Goal: Information Seeking & Learning: Learn about a topic

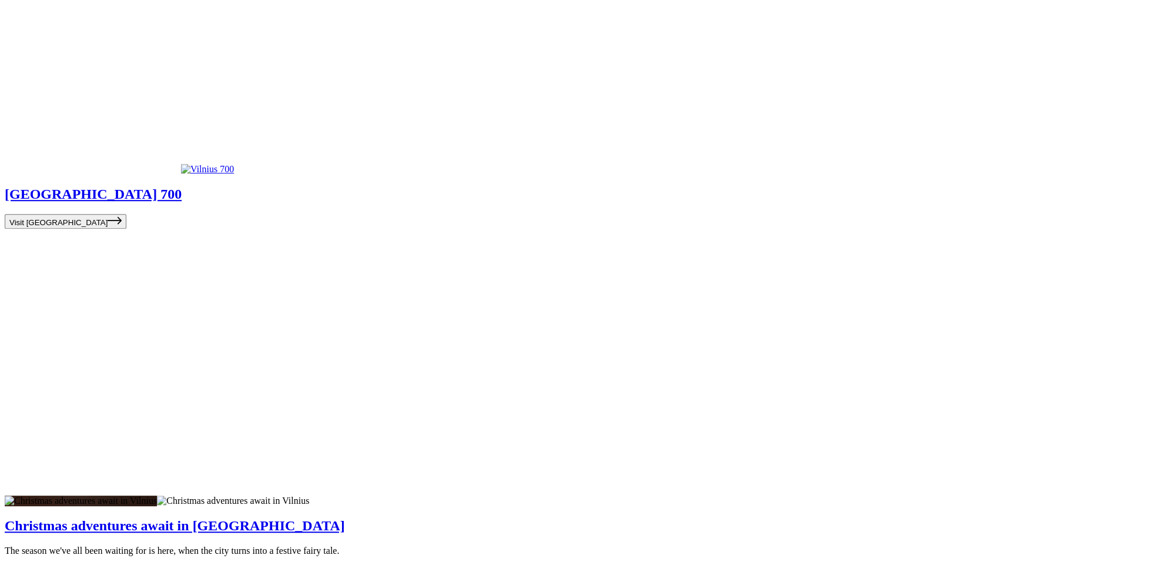
scroll to position [4065, 0]
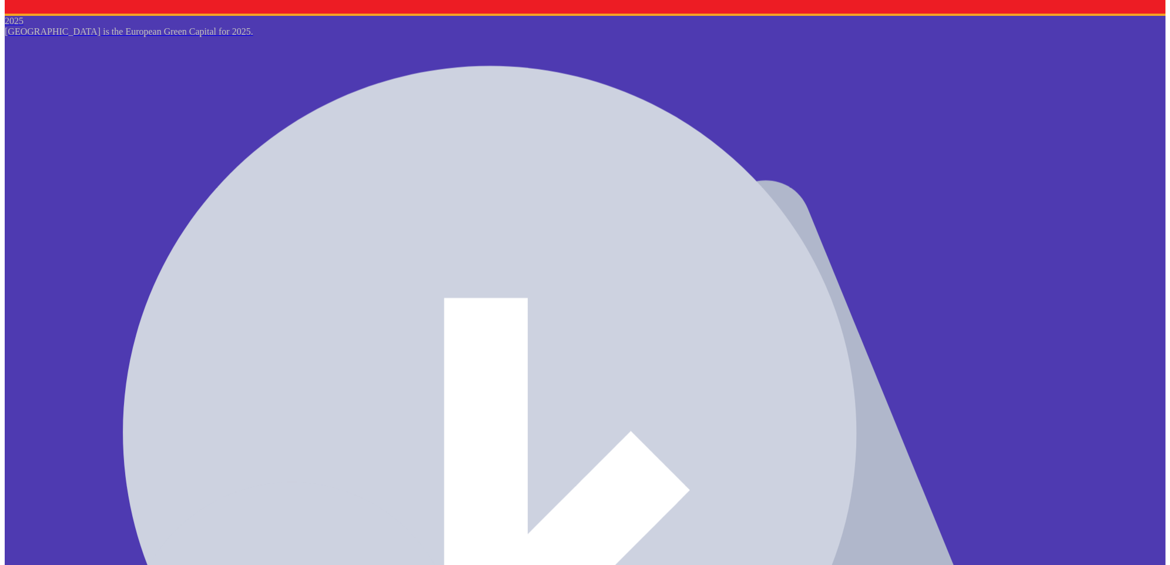
scroll to position [1555, 0]
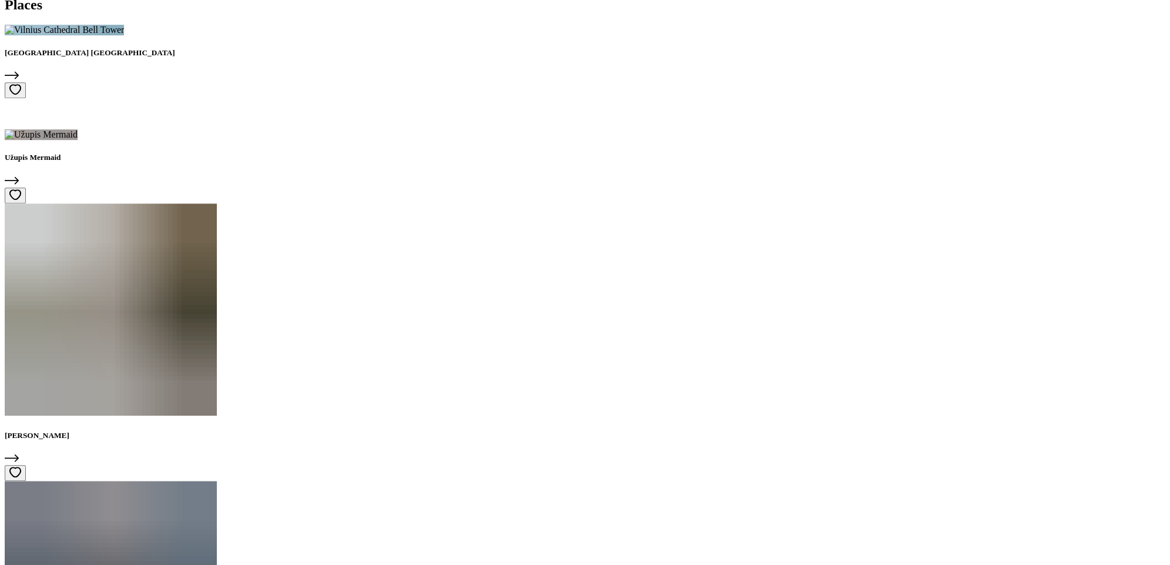
scroll to position [596, 0]
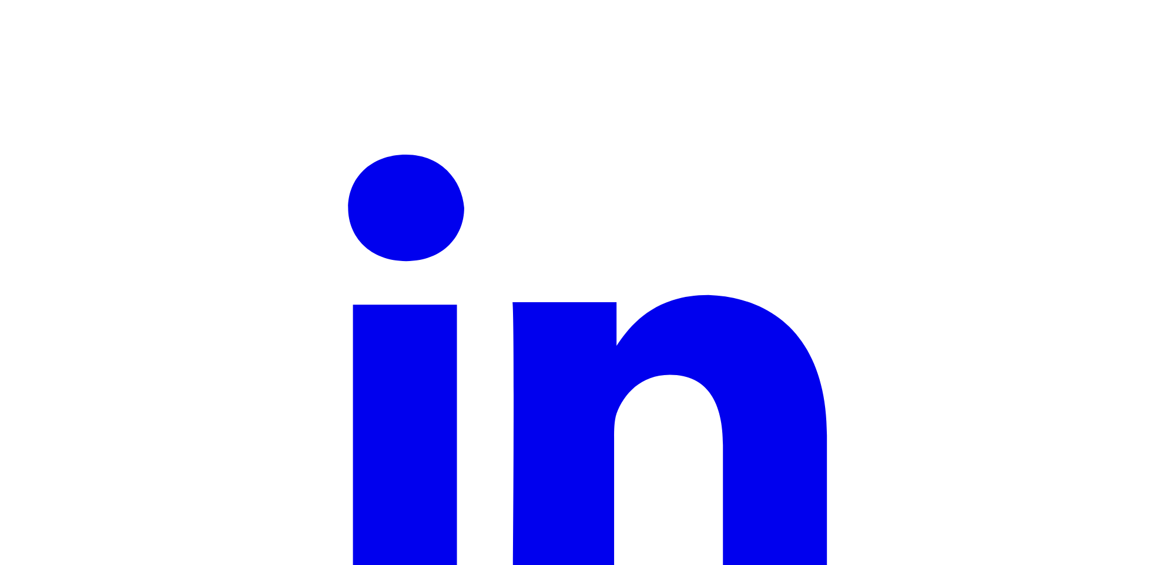
scroll to position [1650, 0]
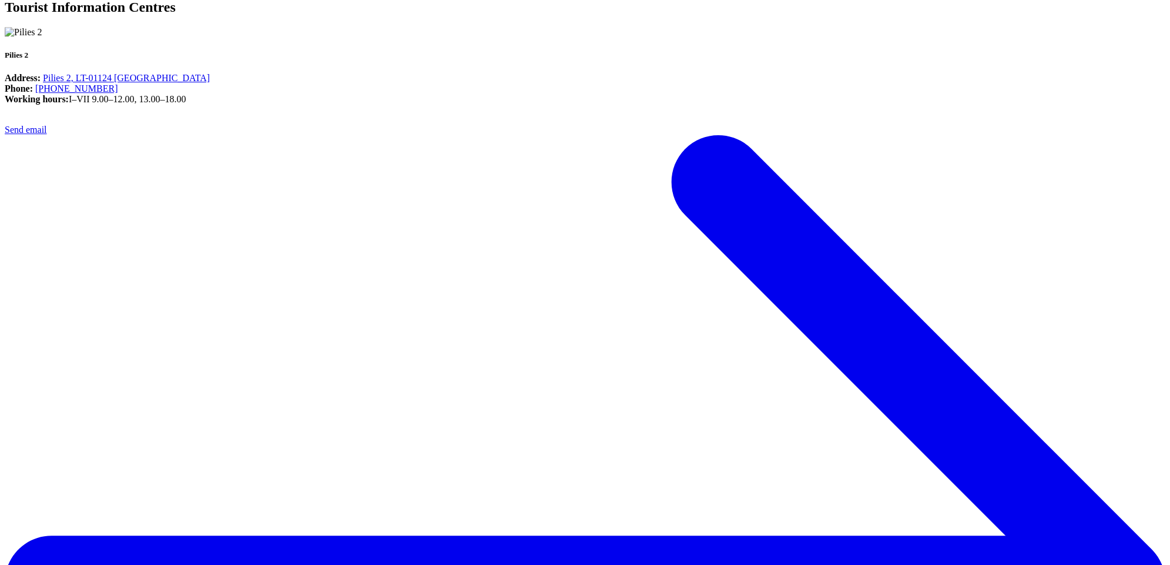
scroll to position [795, 0]
